Goal: Use online tool/utility: Utilize a website feature to perform a specific function

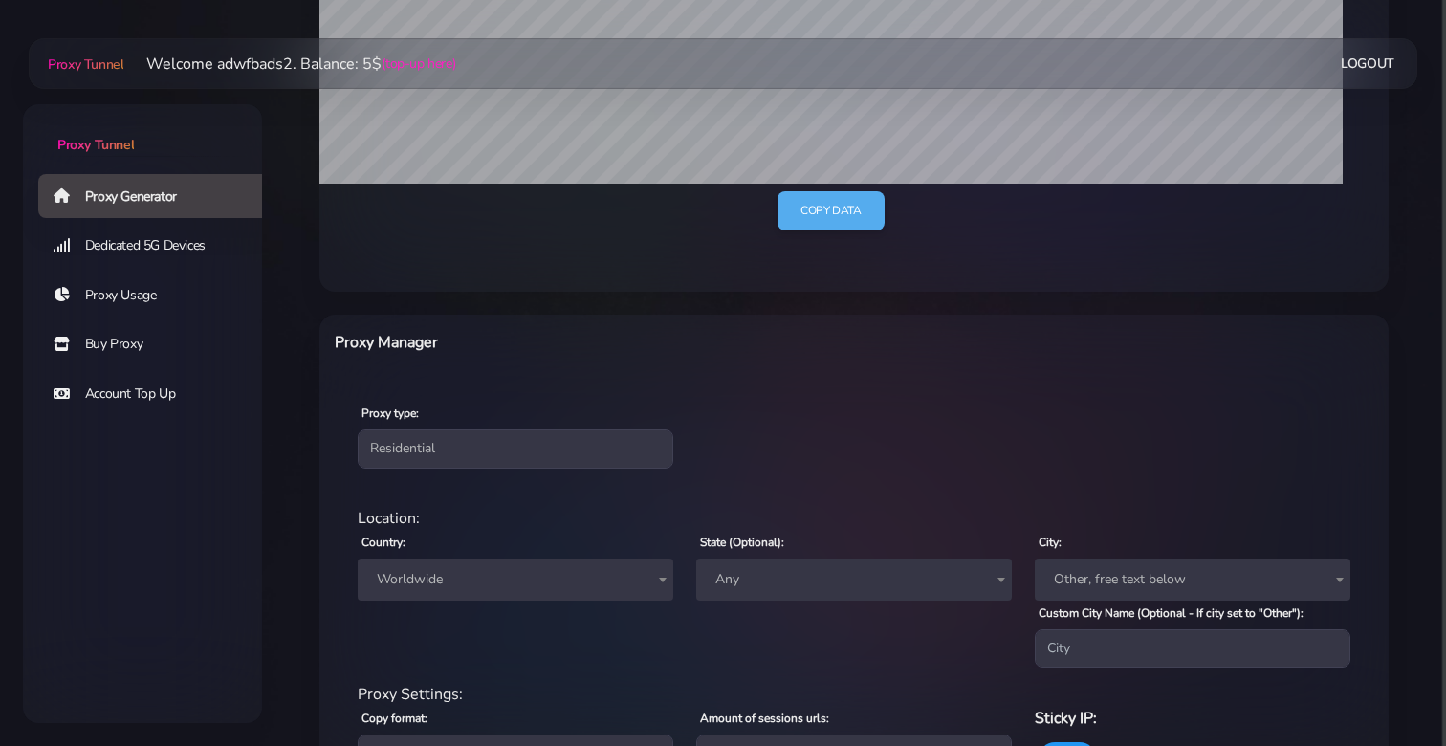
scroll to position [661, 0]
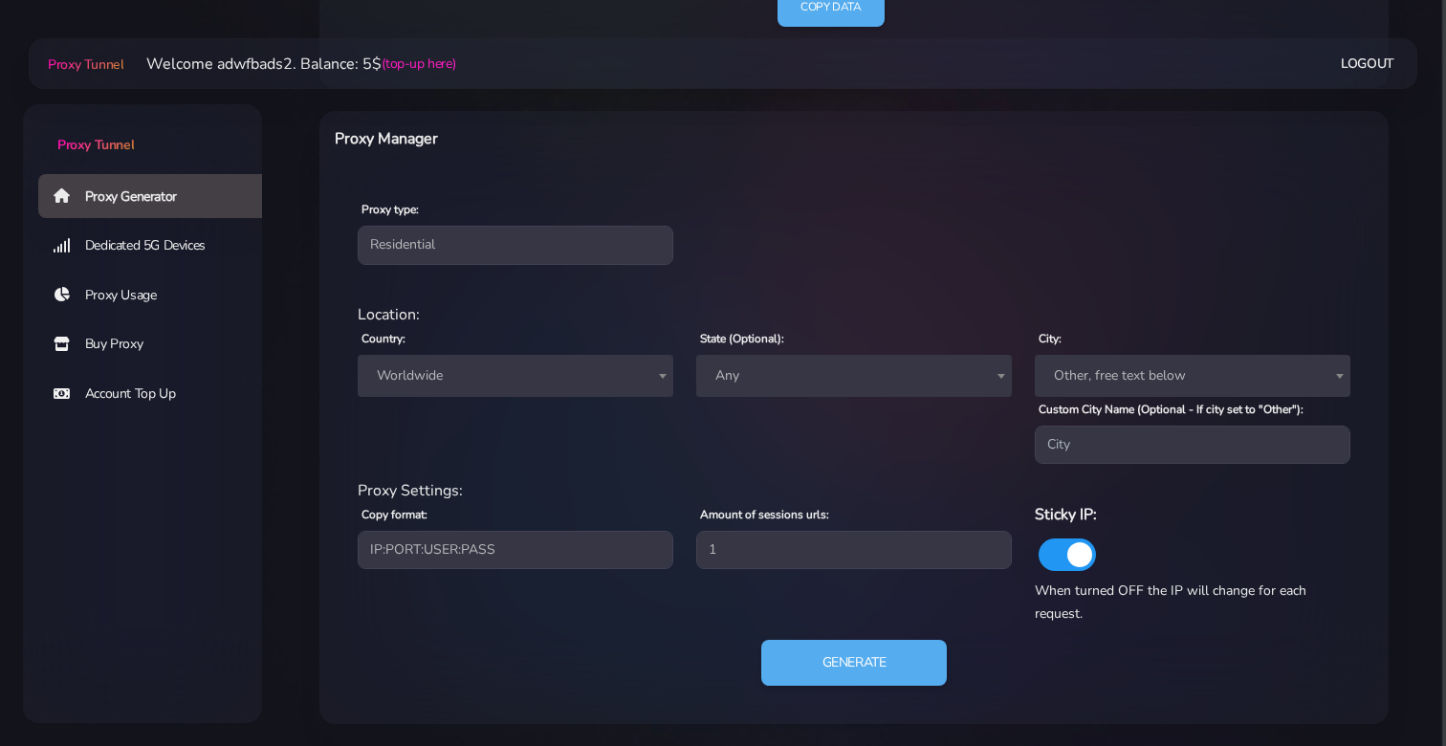
click at [600, 369] on span "Worldwide" at bounding box center [515, 375] width 293 height 27
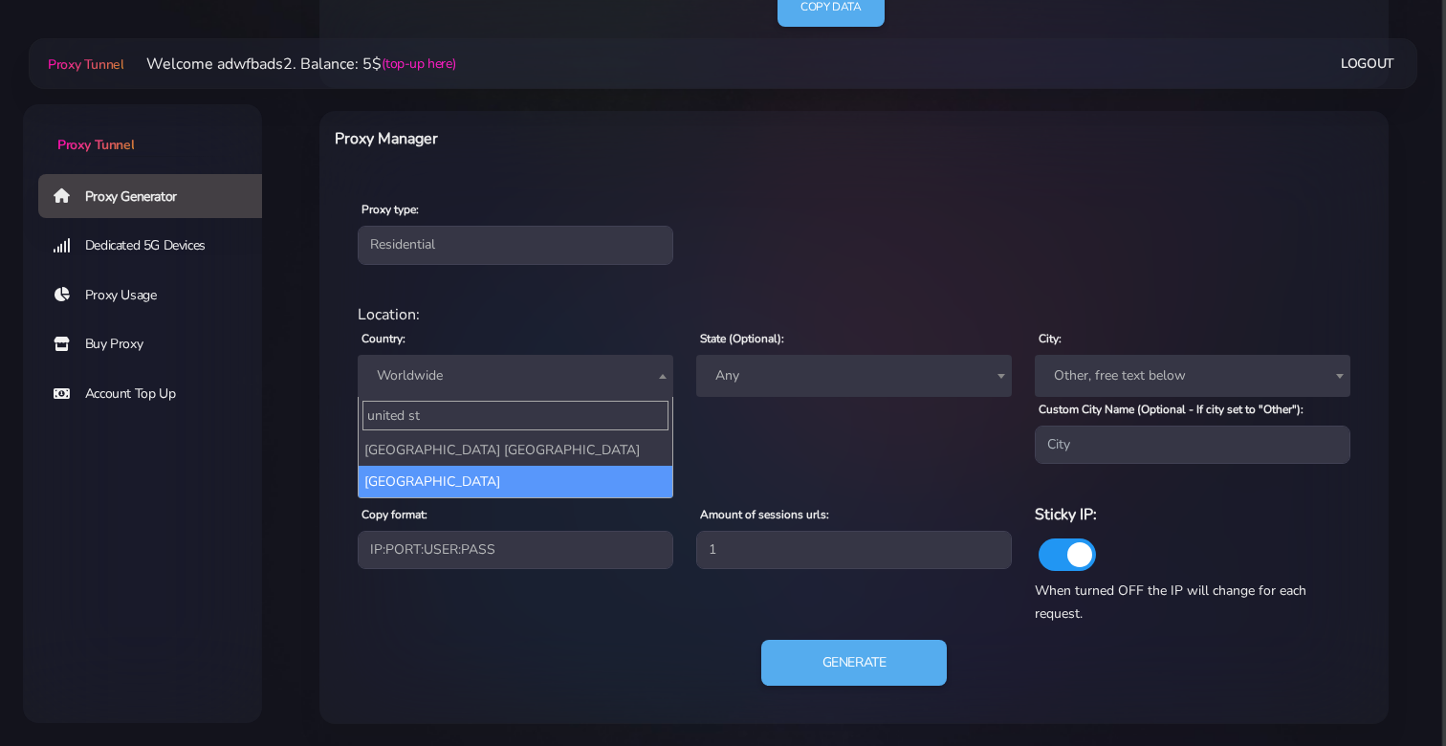
type input "united st"
click at [577, 497] on div "Proxy Settings:" at bounding box center [853, 490] width 1015 height 23
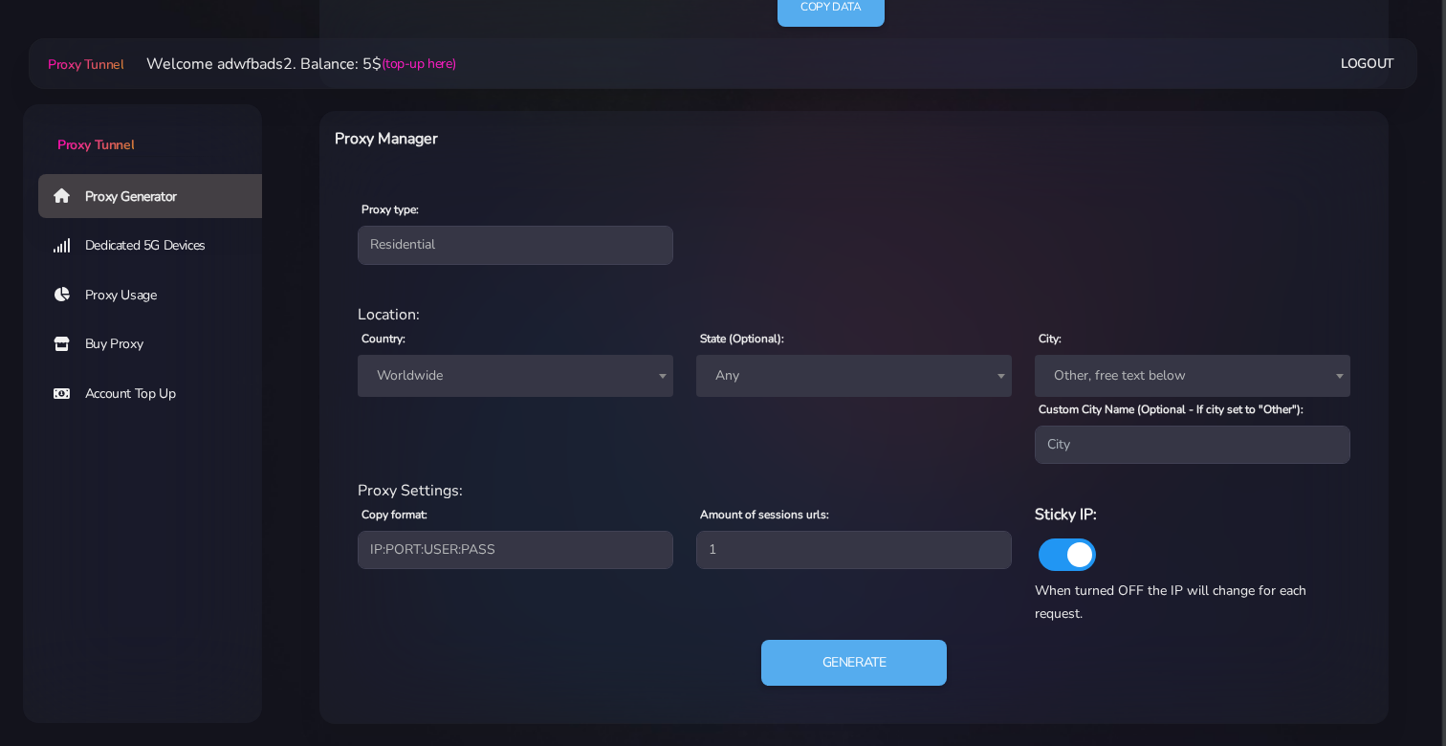
click at [574, 381] on span "Worldwide" at bounding box center [515, 375] width 293 height 27
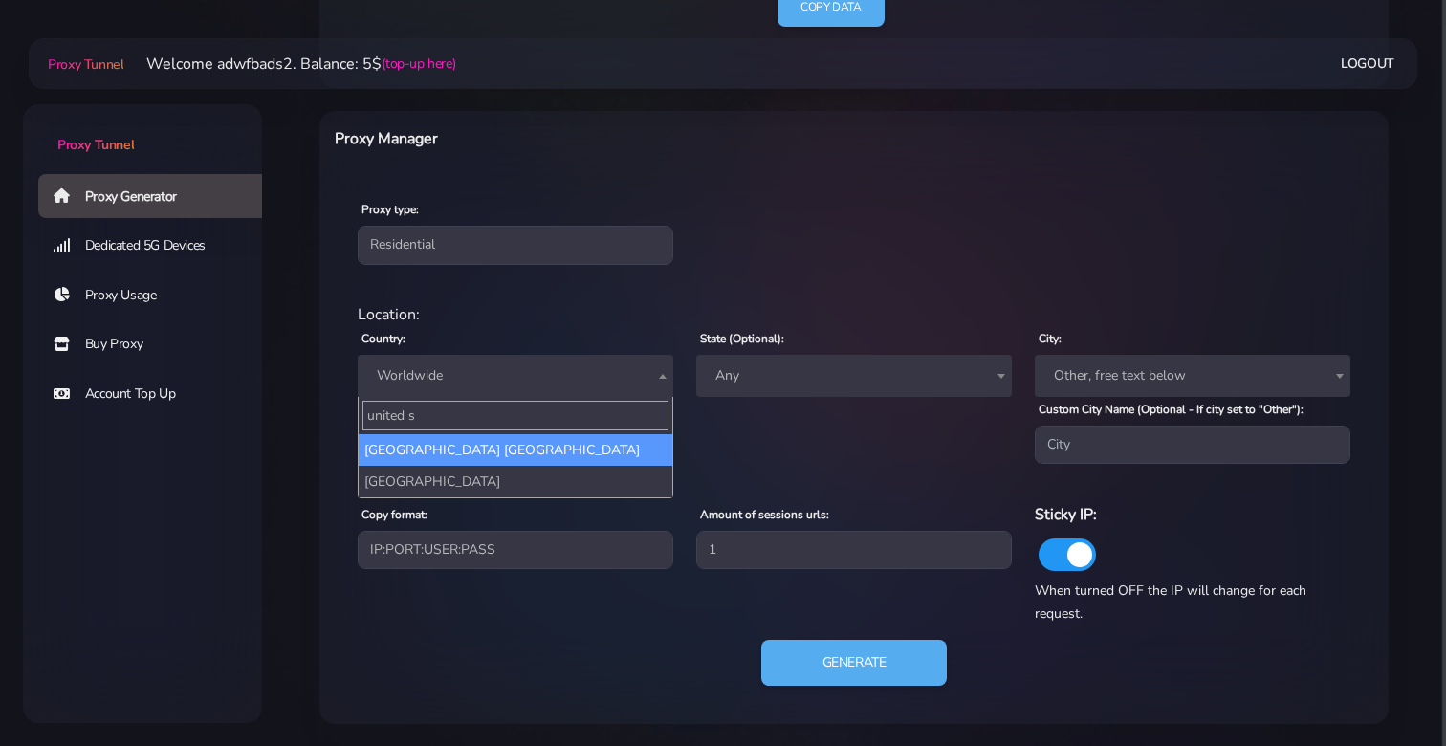
type input "united st"
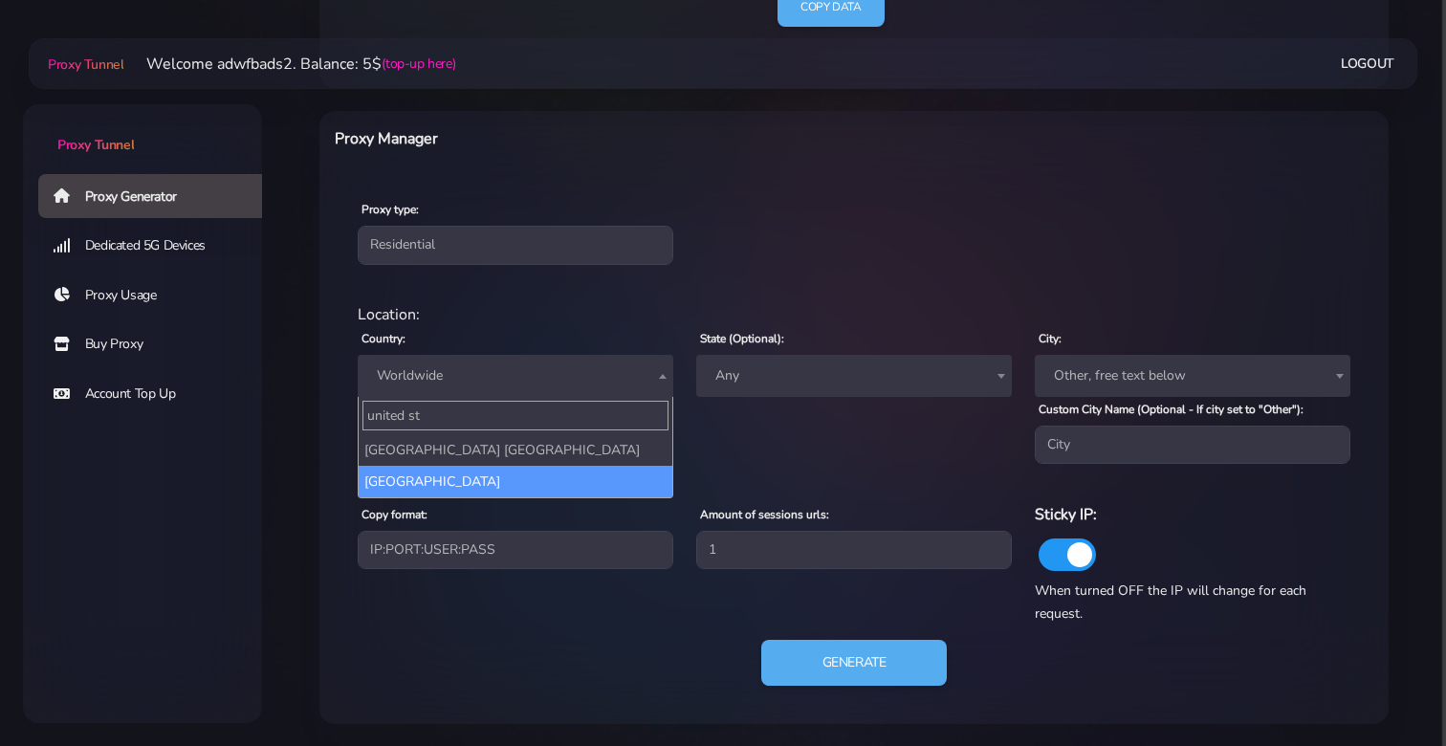
select select "US"
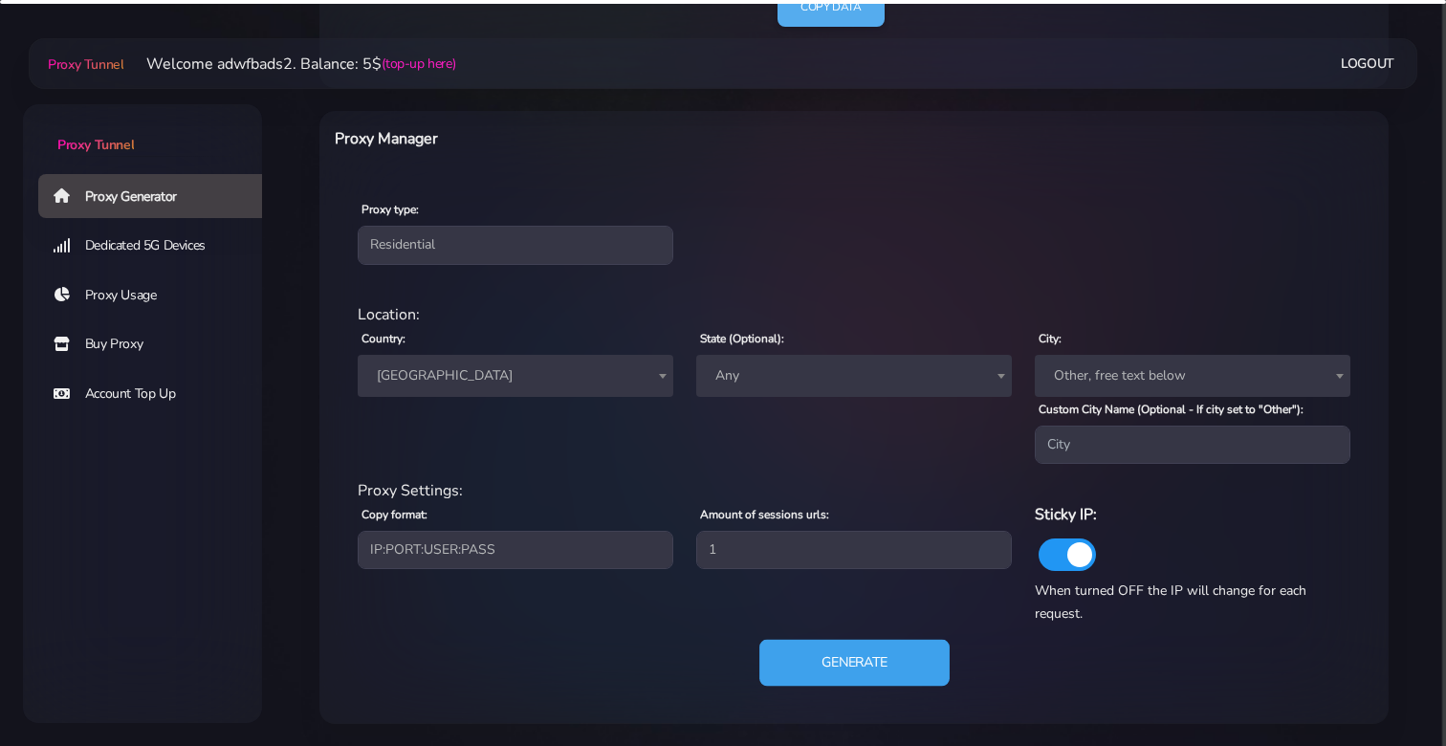
click at [850, 668] on button "Generate" at bounding box center [854, 663] width 190 height 47
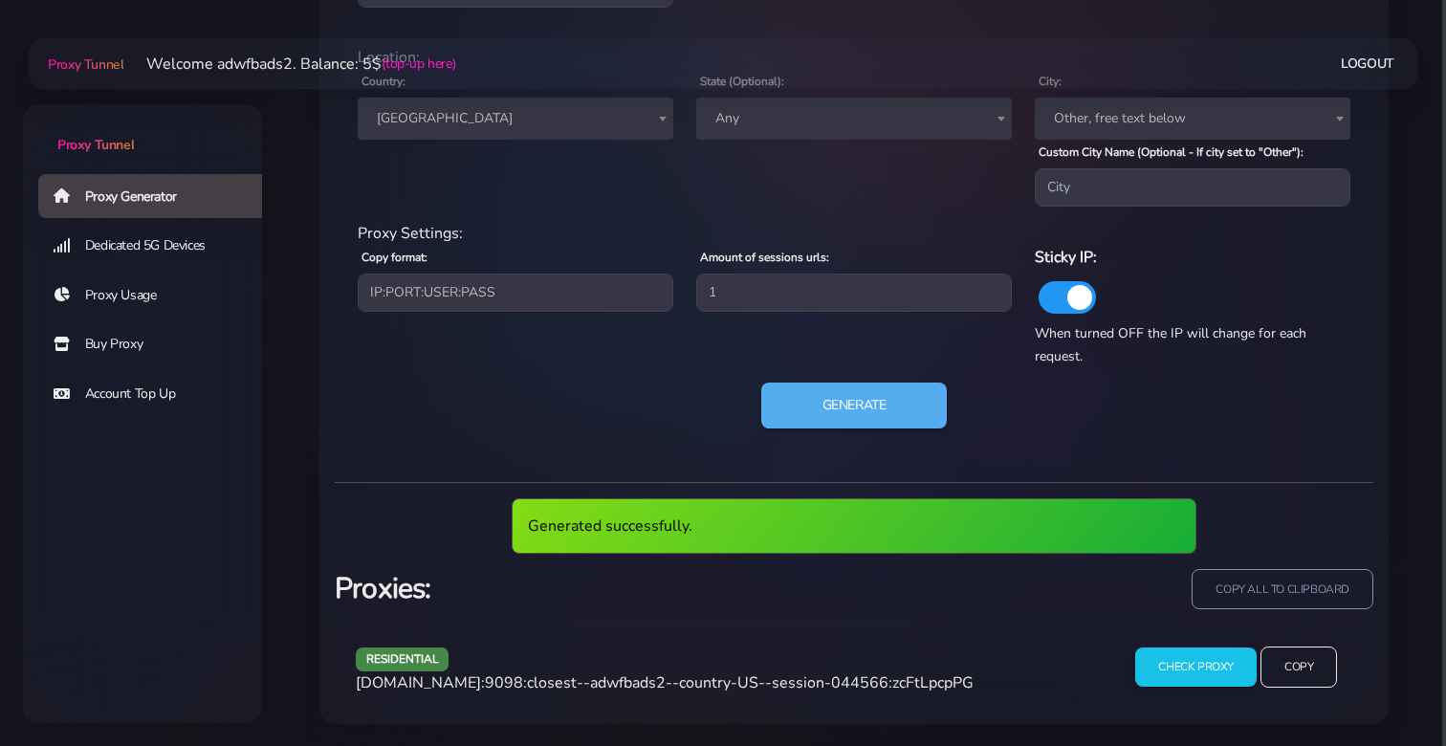
scroll to position [847, 0]
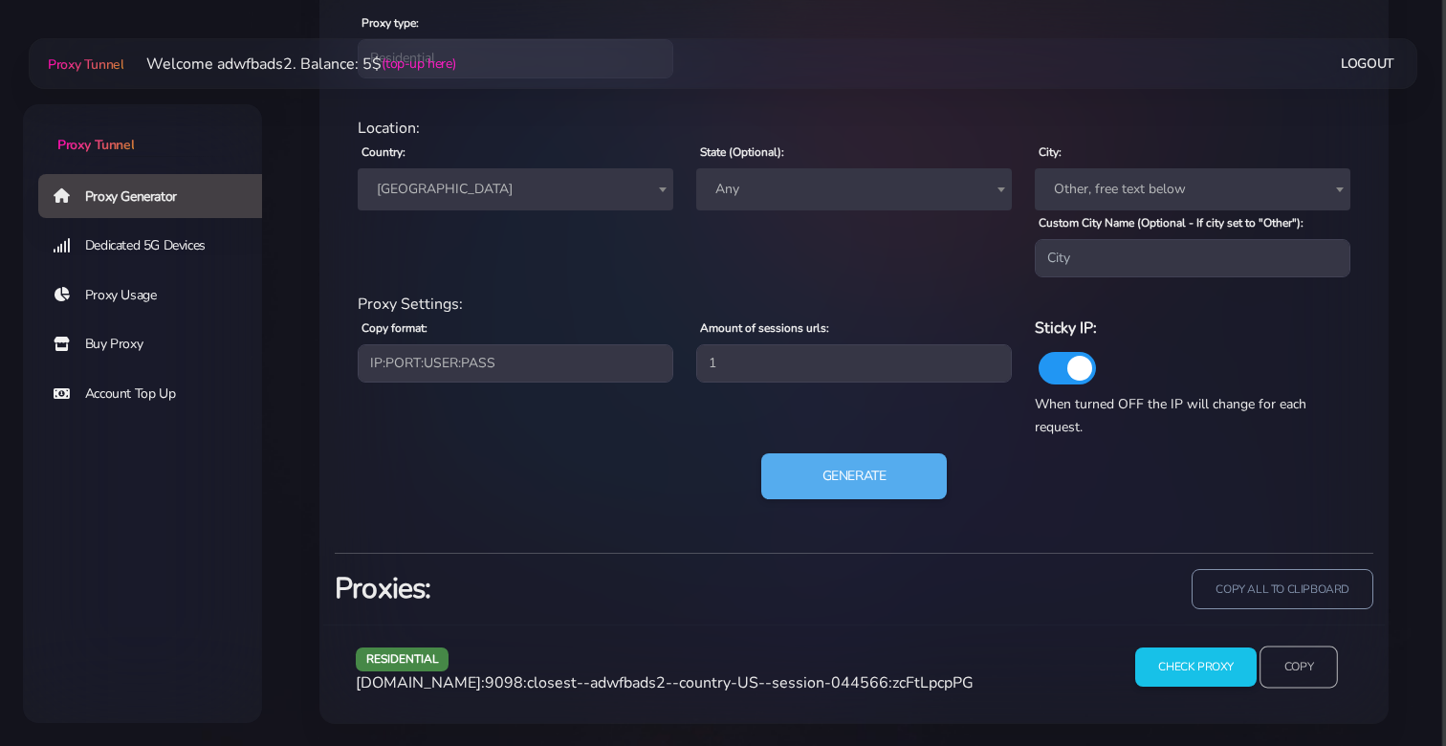
click at [1299, 671] on input "Copy" at bounding box center [1298, 667] width 78 height 42
